Goal: Find specific page/section: Find specific page/section

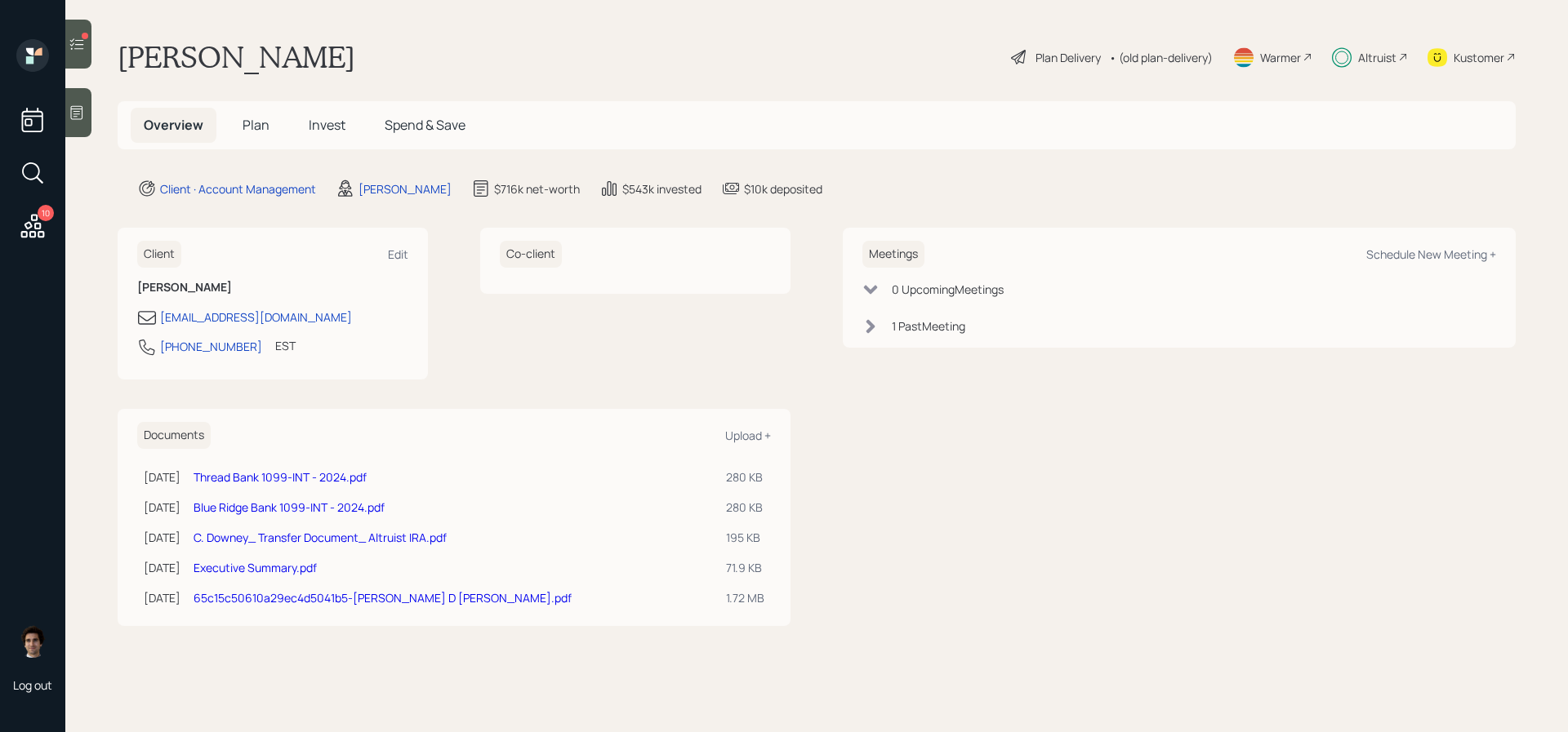
click at [266, 135] on h5 "Plan" at bounding box center [256, 125] width 53 height 35
